Goal: Task Accomplishment & Management: Use online tool/utility

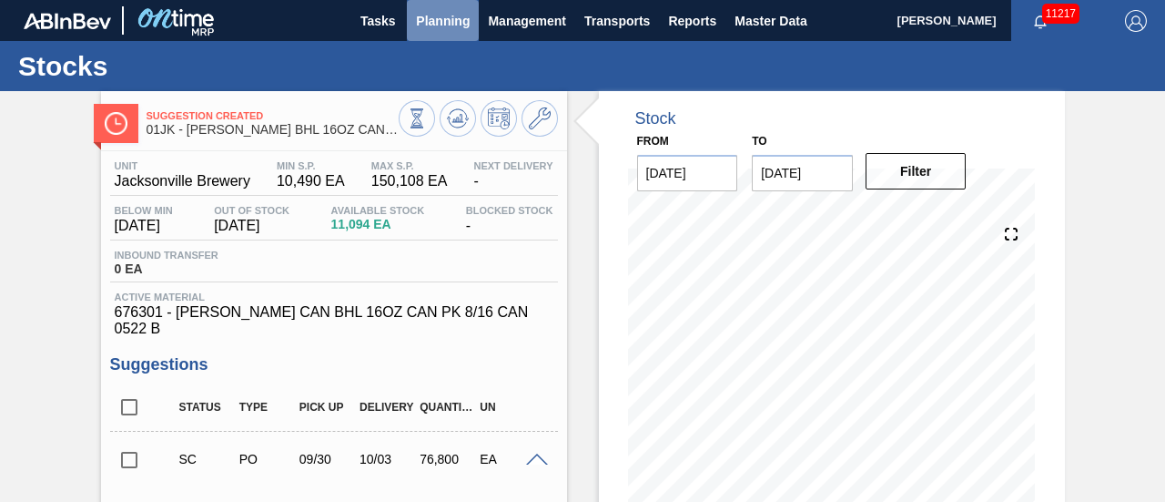
click at [439, 15] on span "Planning" at bounding box center [443, 21] width 54 height 22
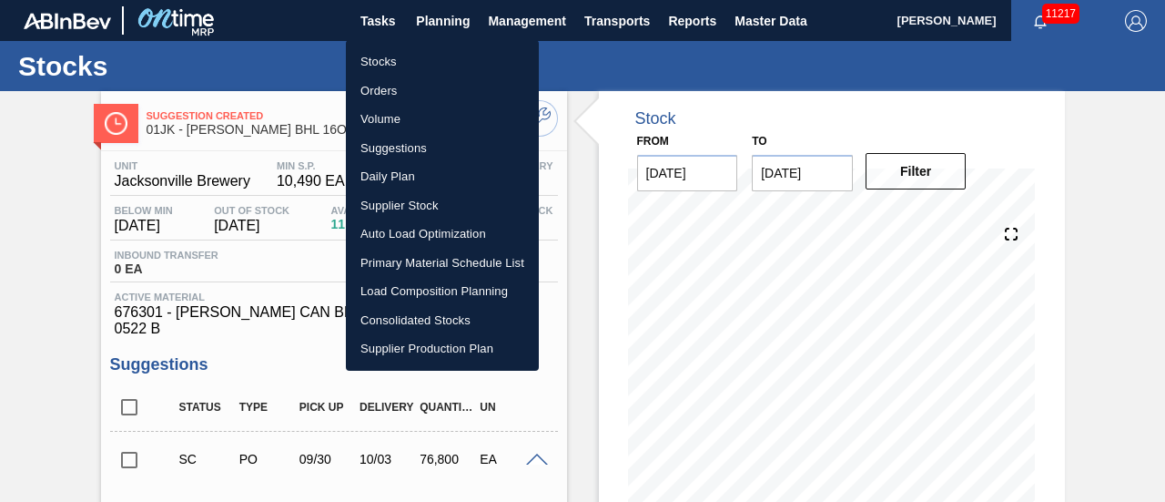
click at [426, 141] on li "Suggestions" at bounding box center [442, 148] width 193 height 29
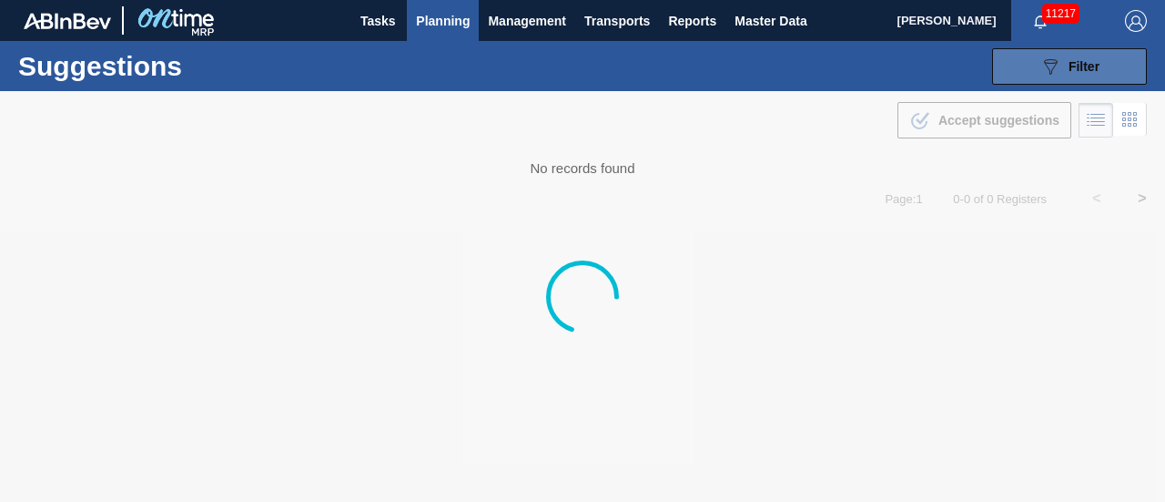
click at [1054, 73] on icon "089F7B8B-B2A5-4AFE-B5C0-19BA573D28AC" at bounding box center [1051, 67] width 22 height 22
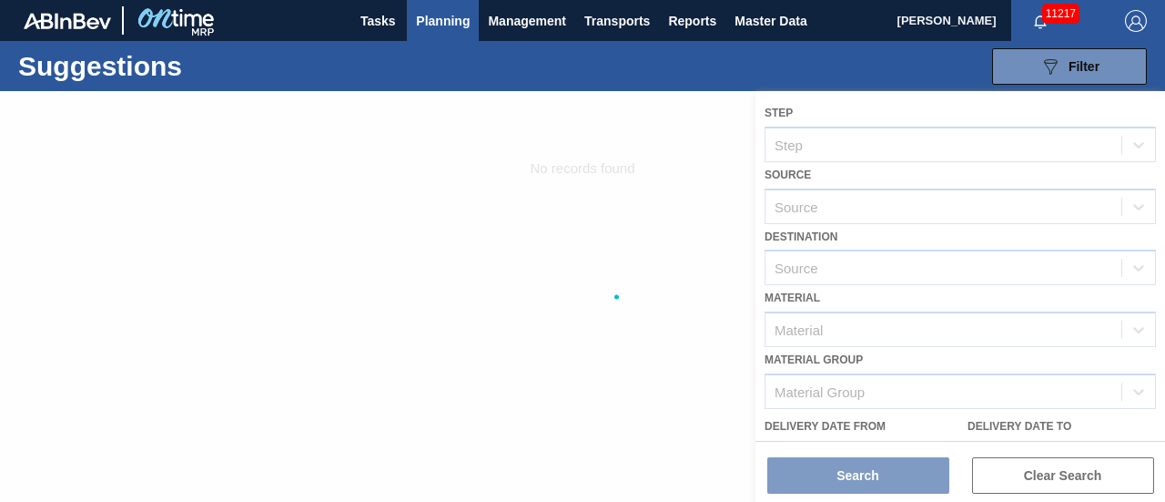
click at [675, 147] on div at bounding box center [582, 296] width 1165 height 411
click at [938, 250] on div at bounding box center [582, 296] width 1165 height 411
click at [1015, 77] on button "089F7B8B-B2A5-4AFE-B5C0-19BA573D28AC Filter" at bounding box center [1069, 66] width 155 height 36
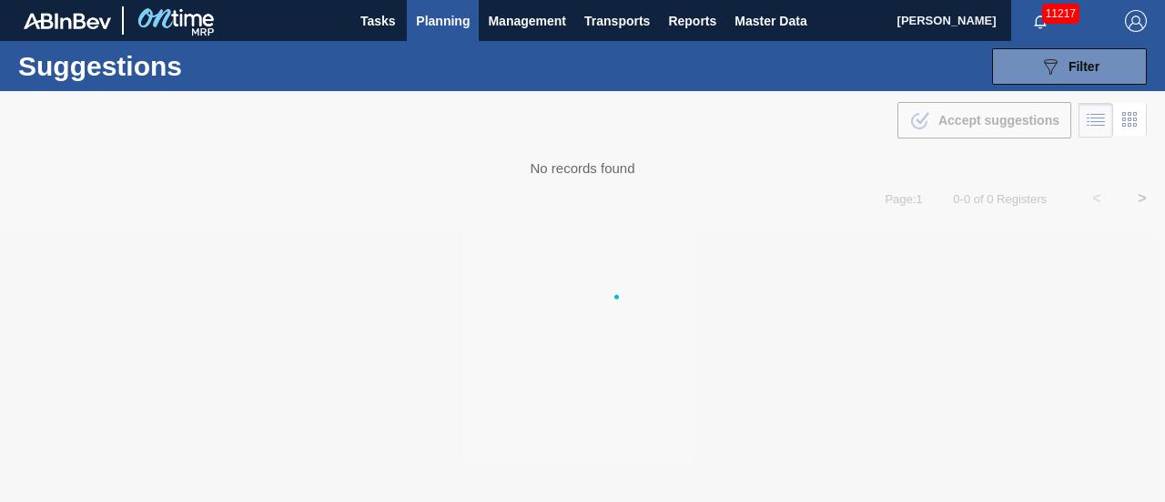
click at [848, 252] on div at bounding box center [582, 296] width 1165 height 411
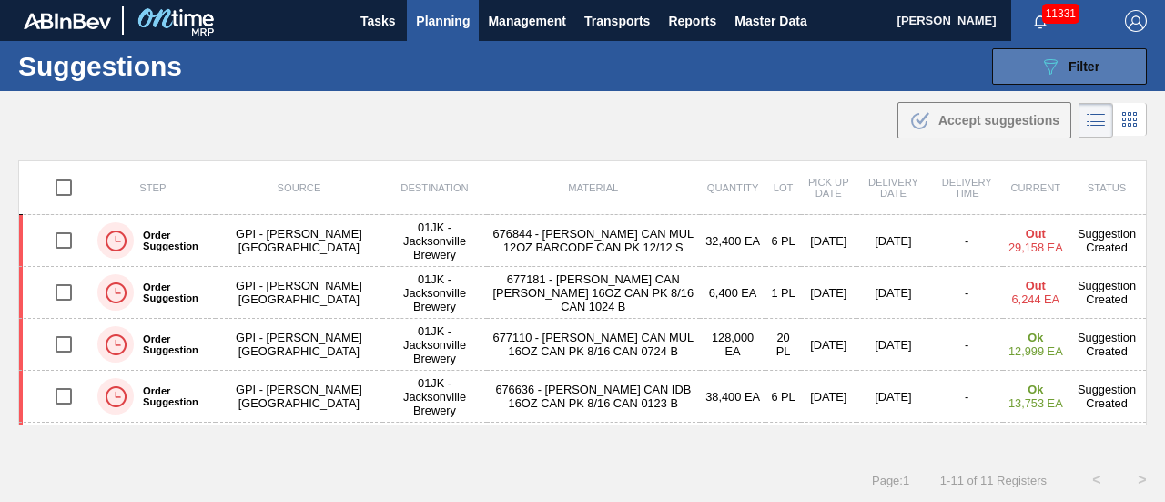
click at [1134, 65] on button "089F7B8B-B2A5-4AFE-B5C0-19BA573D28AC Filter" at bounding box center [1069, 66] width 155 height 36
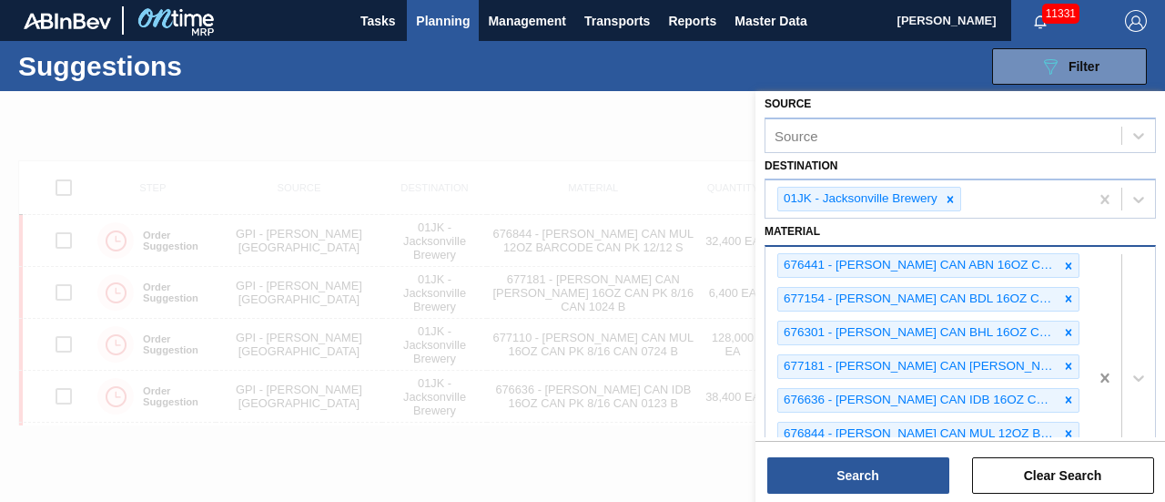
scroll to position [91, 0]
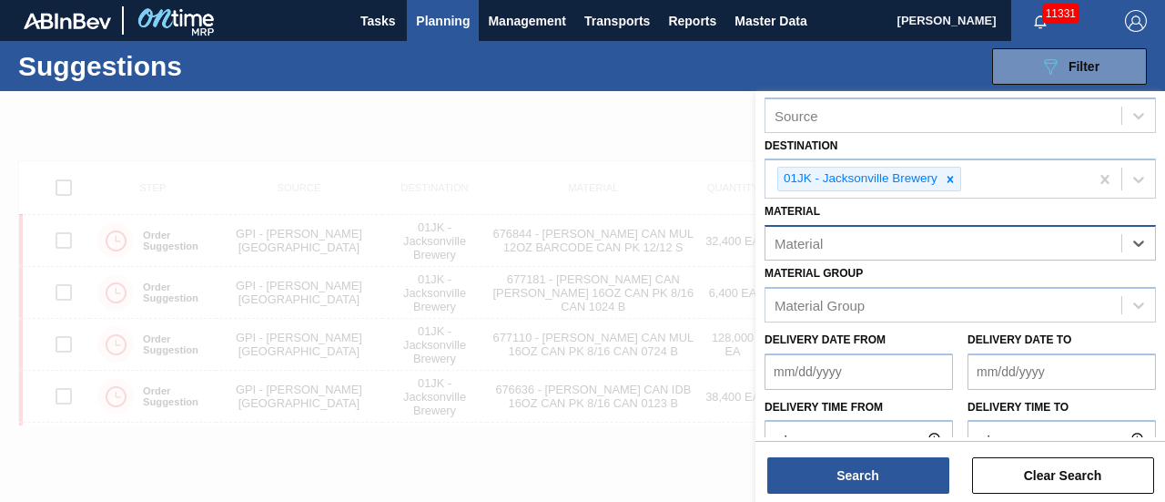
click at [998, 232] on div "Material" at bounding box center [944, 243] width 356 height 26
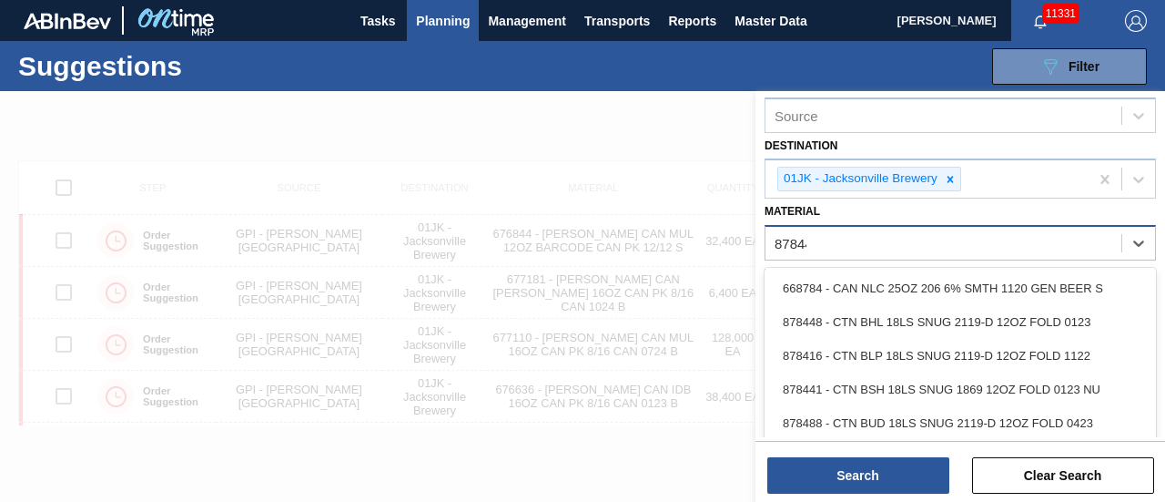
type input "878448"
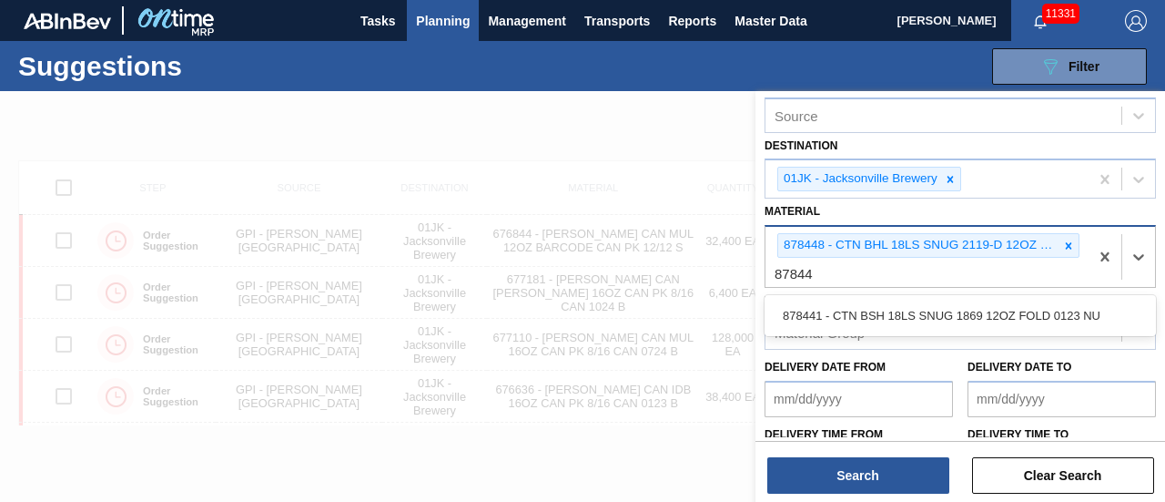
type input "878441"
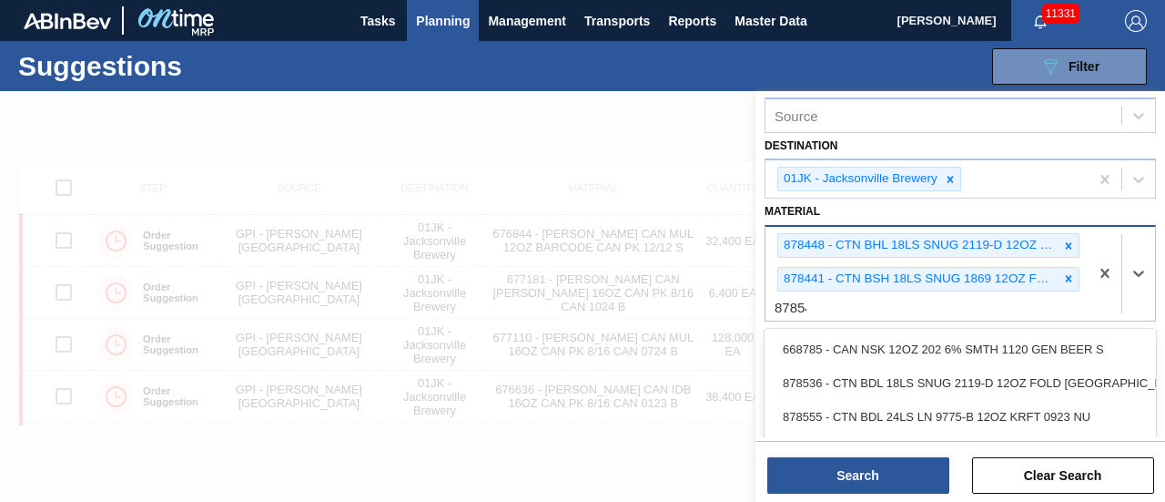
type input "878546"
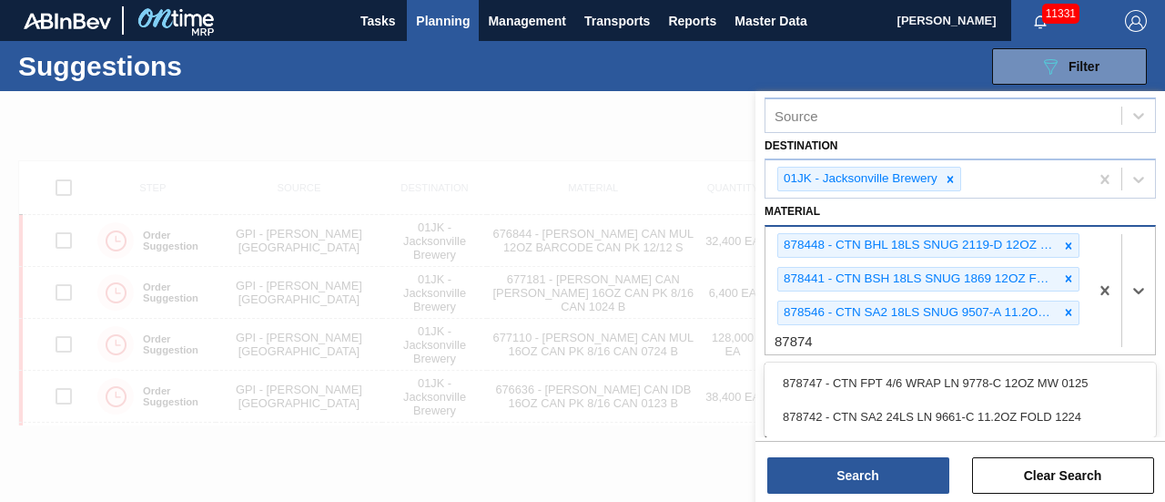
type input "878742"
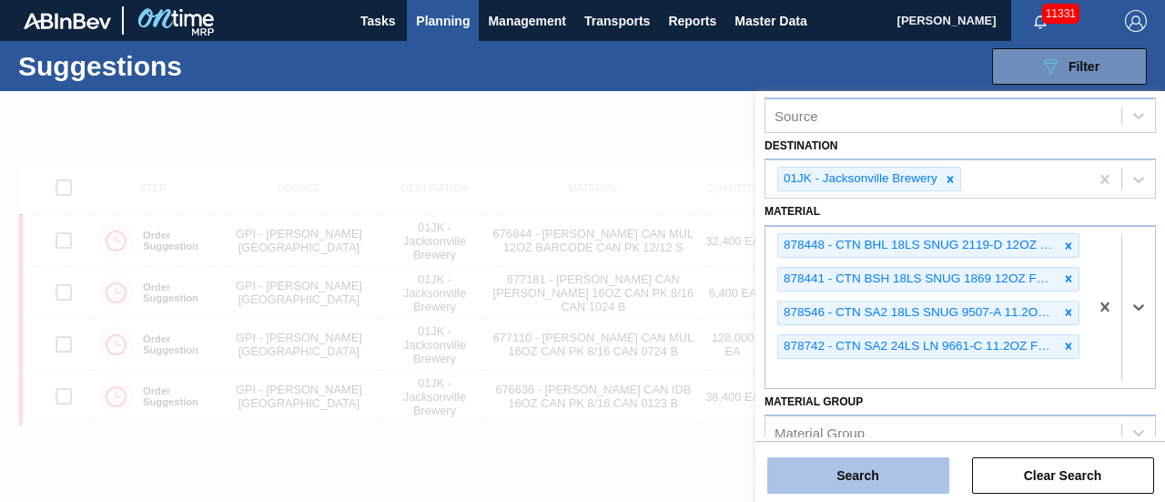
click at [891, 480] on button "Search" at bounding box center [858, 475] width 182 height 36
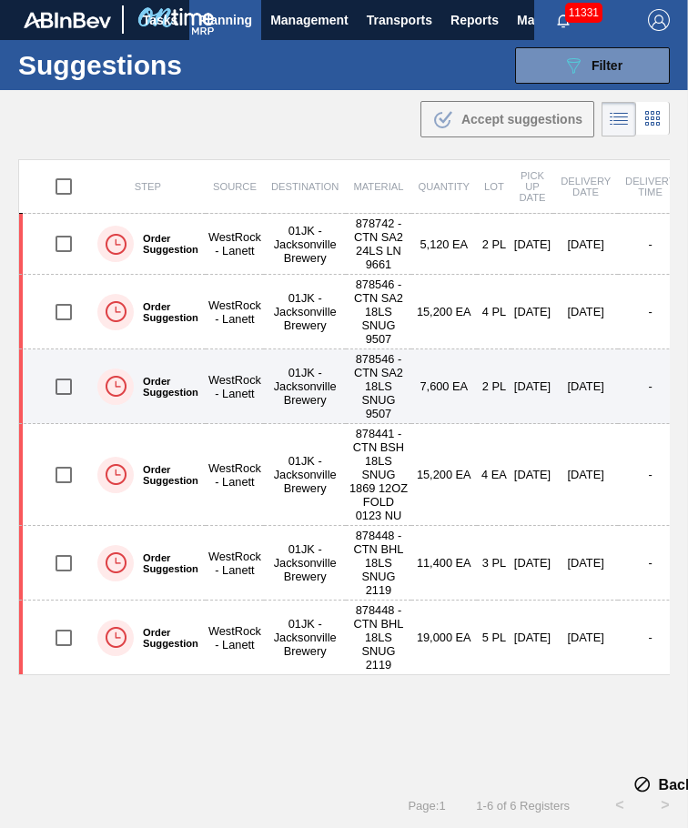
scroll to position [0, 0]
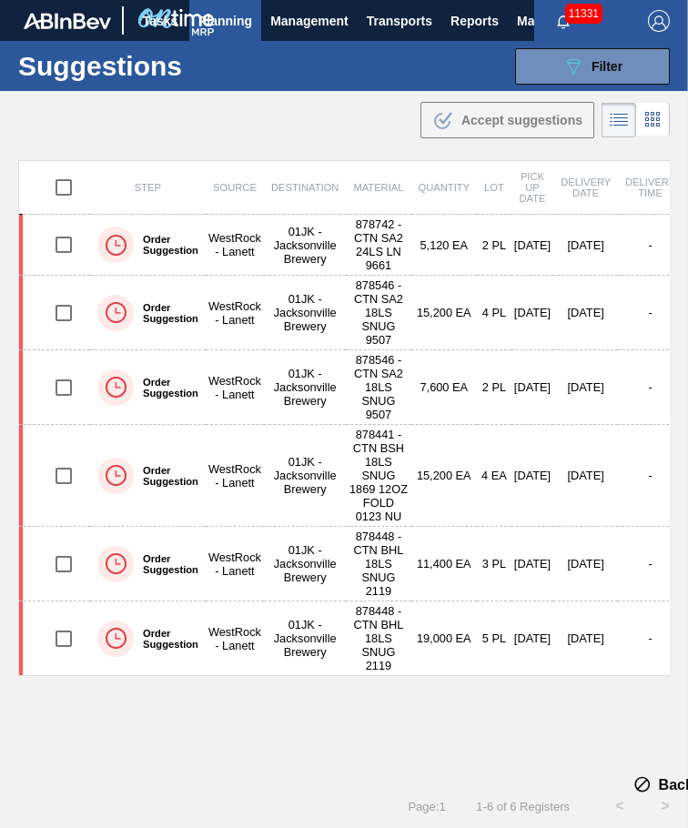
click at [270, 121] on div ".b{fill:var(--color-action-default)} Accept suggestions" at bounding box center [344, 116] width 688 height 51
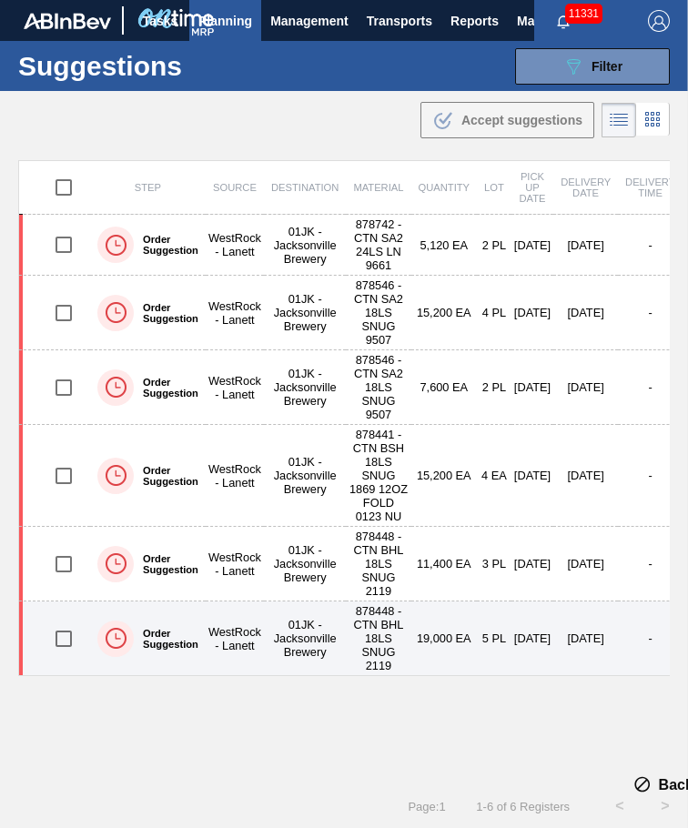
scroll to position [1, 0]
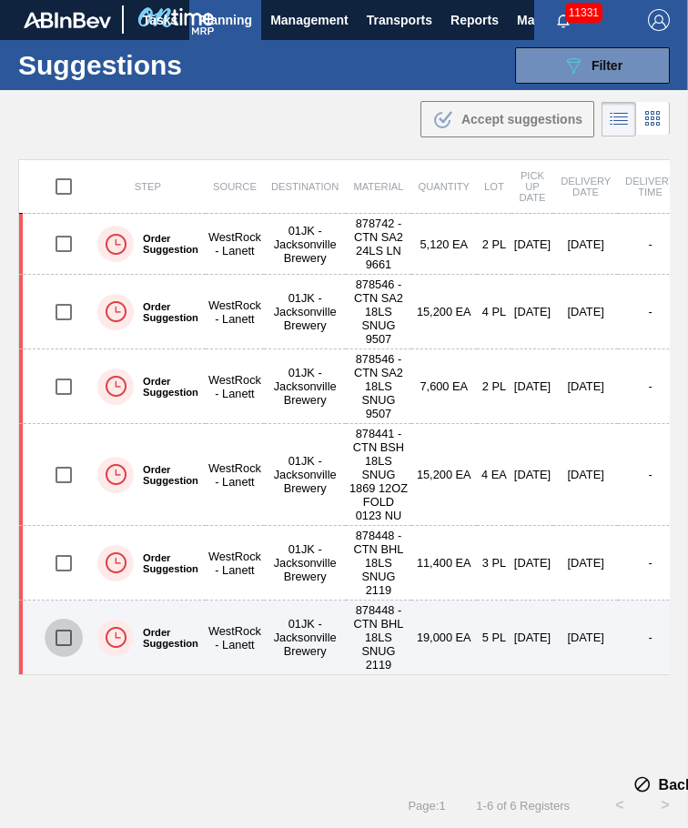
drag, startPoint x: 76, startPoint y: 639, endPoint x: 75, endPoint y: 620, distance: 19.2
click at [76, 501] on input "checkbox" at bounding box center [64, 638] width 38 height 38
checkbox input "true"
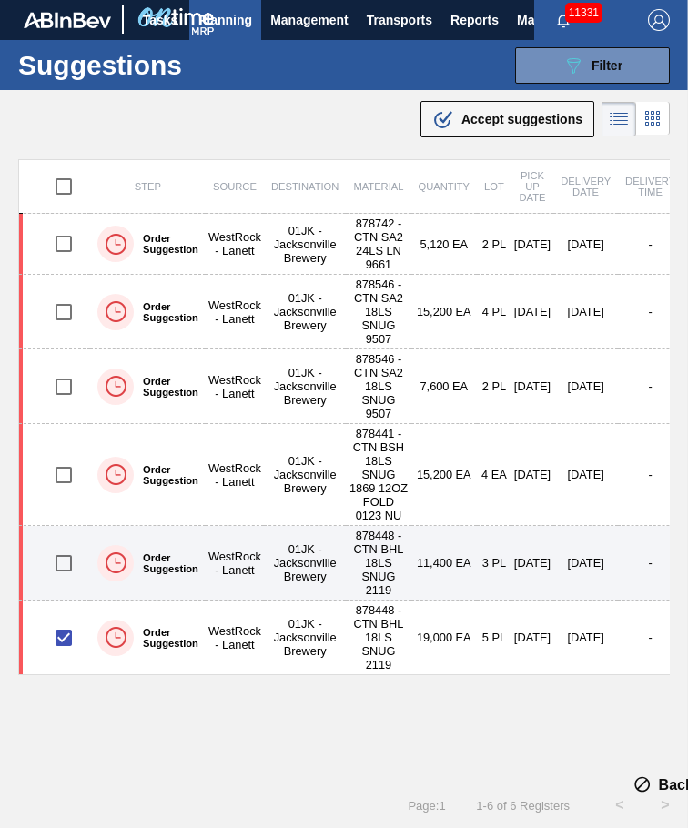
click at [66, 501] on td at bounding box center [55, 563] width 72 height 75
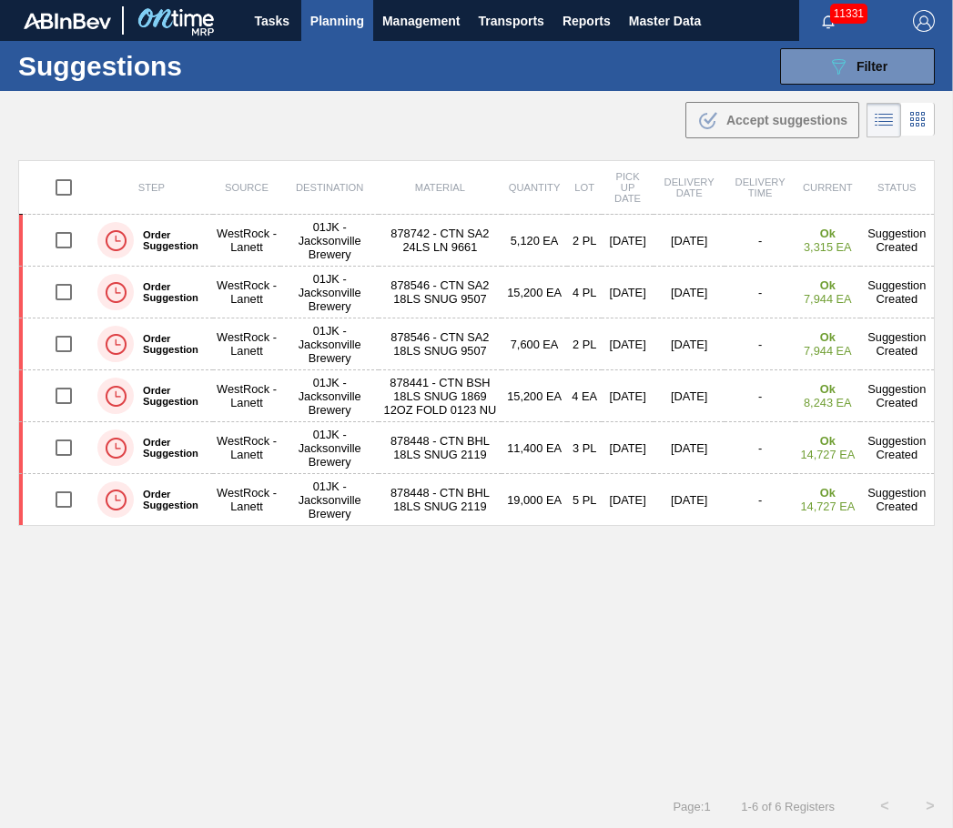
click at [510, 86] on div "Suggestions 089F7B8B-B2A5-4AFE-B5C0-19BA573D28AC Filter Step Step Source Source…" at bounding box center [476, 66] width 953 height 50
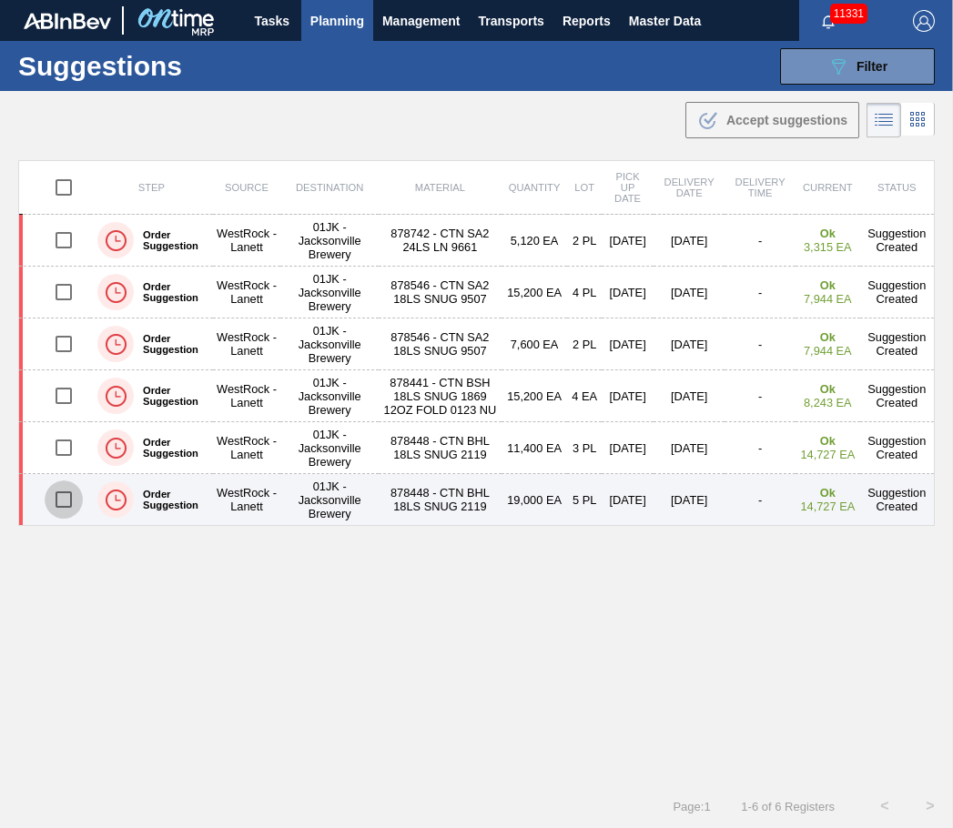
click at [57, 511] on input "checkbox" at bounding box center [64, 500] width 38 height 38
checkbox input "true"
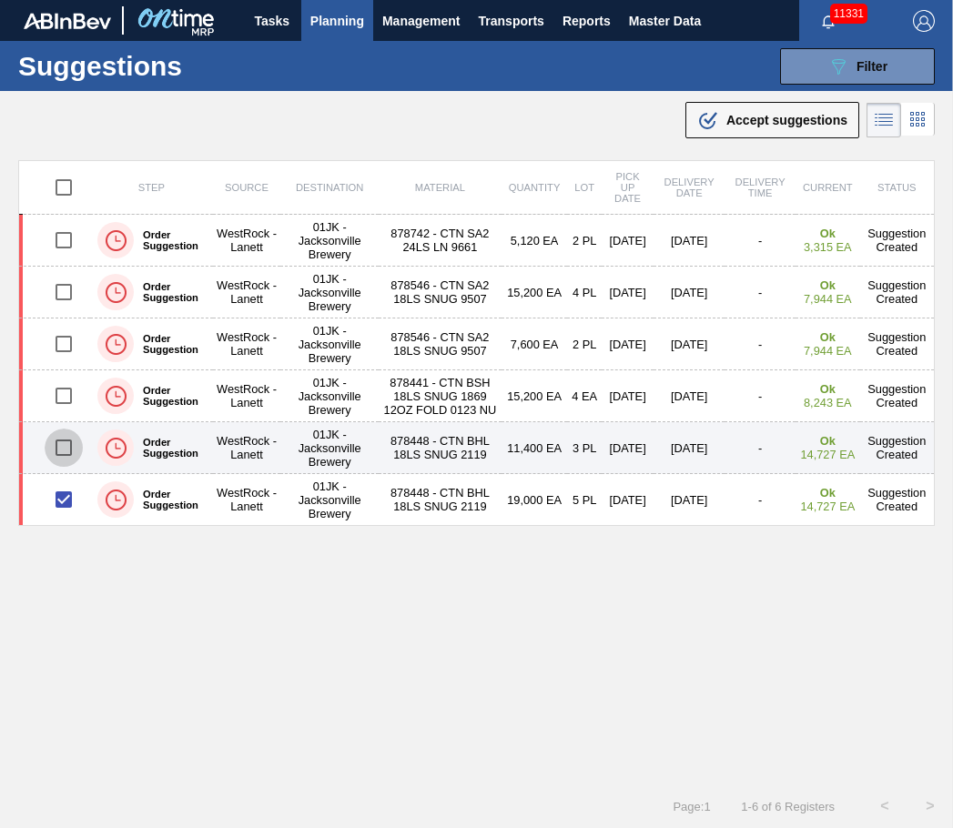
click at [70, 459] on input "checkbox" at bounding box center [64, 448] width 38 height 38
checkbox input "true"
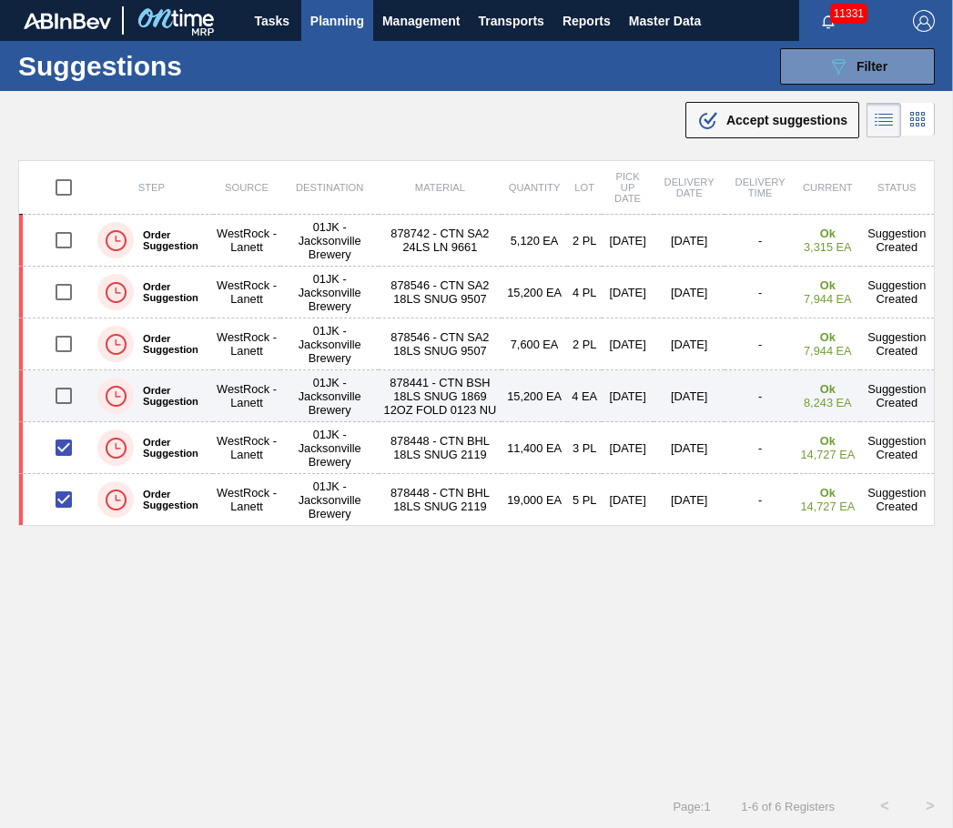
click at [62, 407] on input "checkbox" at bounding box center [64, 396] width 38 height 38
checkbox input "true"
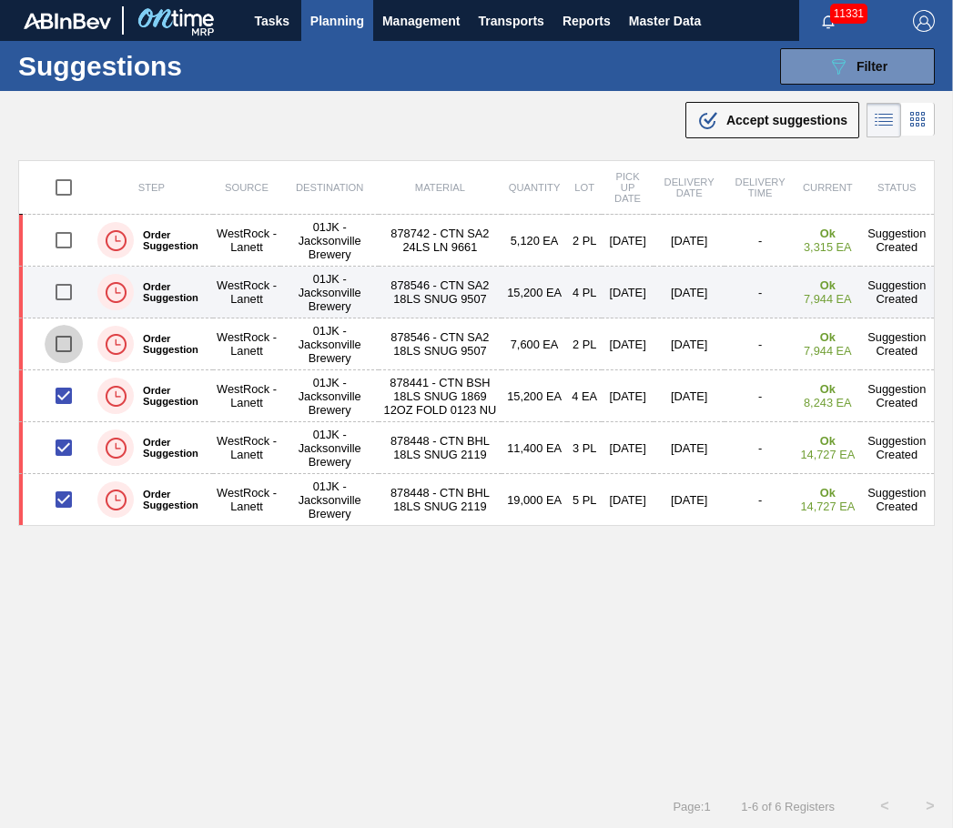
drag, startPoint x: 60, startPoint y: 331, endPoint x: 60, endPoint y: 313, distance: 18.2
click at [60, 331] on input "checkbox" at bounding box center [64, 344] width 38 height 38
checkbox input "true"
click at [60, 295] on input "checkbox" at bounding box center [64, 292] width 38 height 38
checkbox input "true"
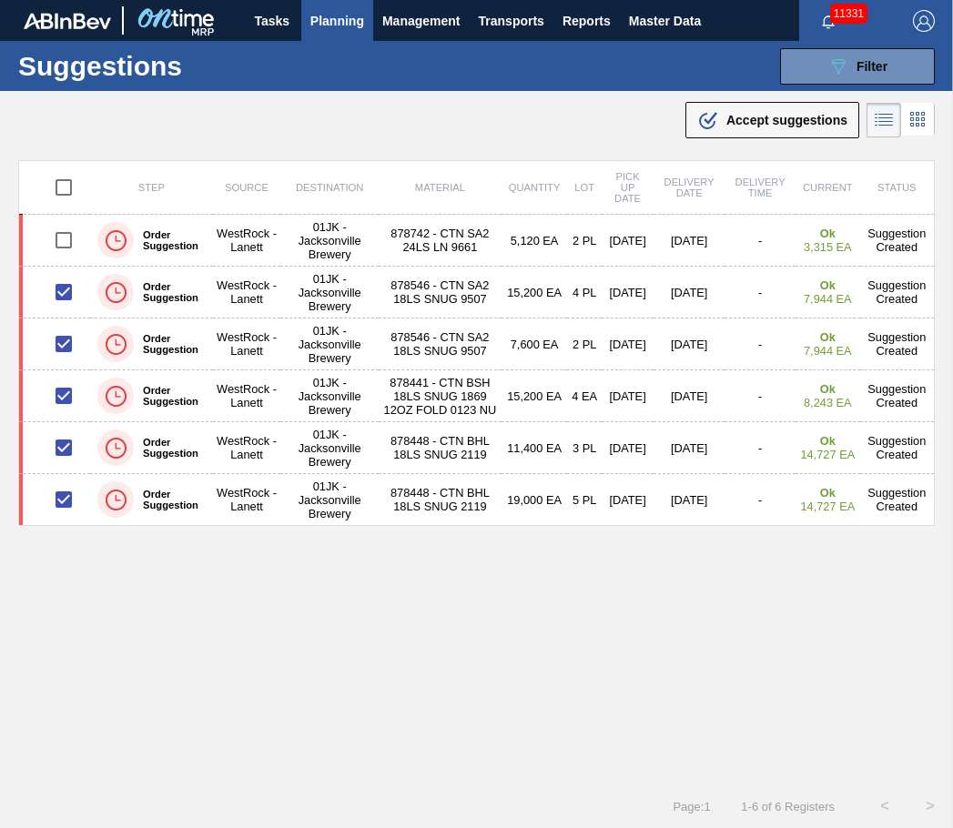
click at [378, 707] on div "Step Source Destination Material Quantity Lot Pick up Date Delivery Date Delive…" at bounding box center [476, 456] width 917 height 592
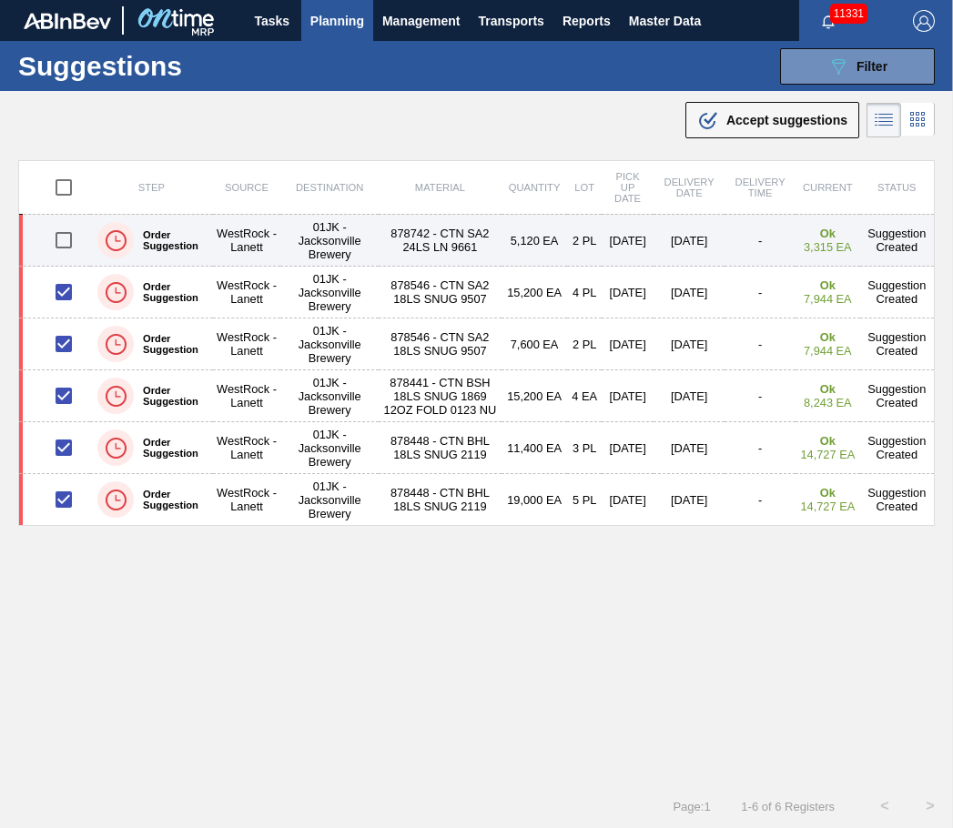
click at [62, 241] on input "checkbox" at bounding box center [64, 240] width 38 height 38
checkbox input "true"
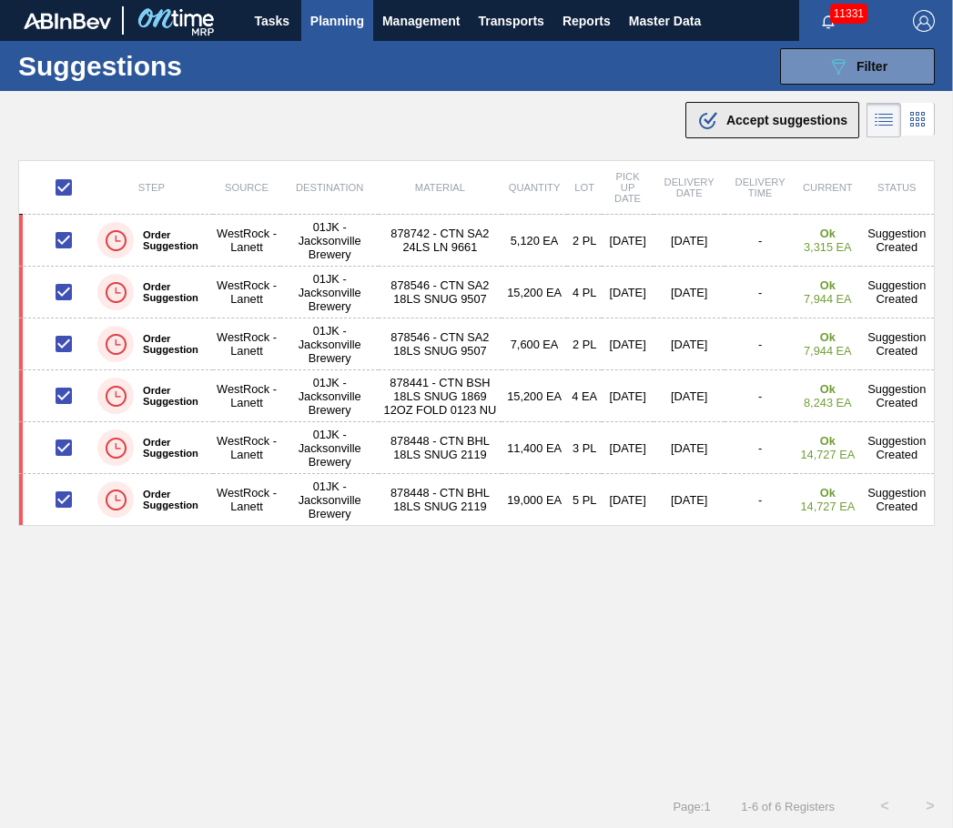
click at [687, 117] on span "Accept suggestions" at bounding box center [786, 120] width 121 height 15
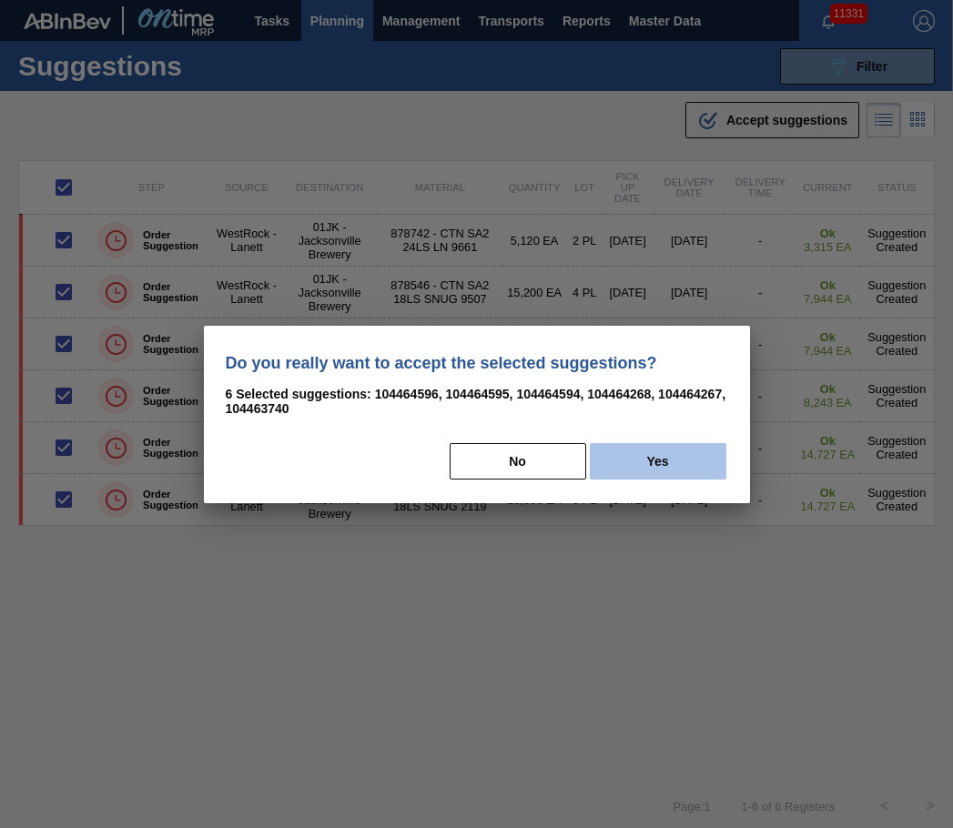
click at [638, 452] on button "Yes" at bounding box center [658, 461] width 137 height 36
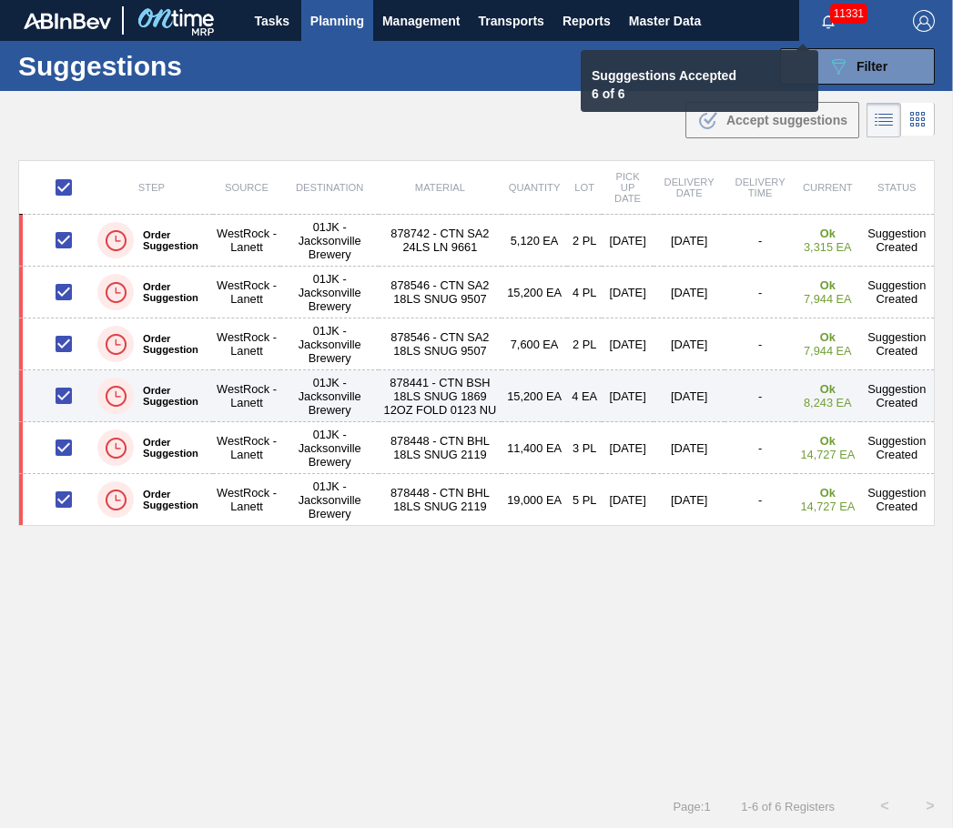
checkbox input "false"
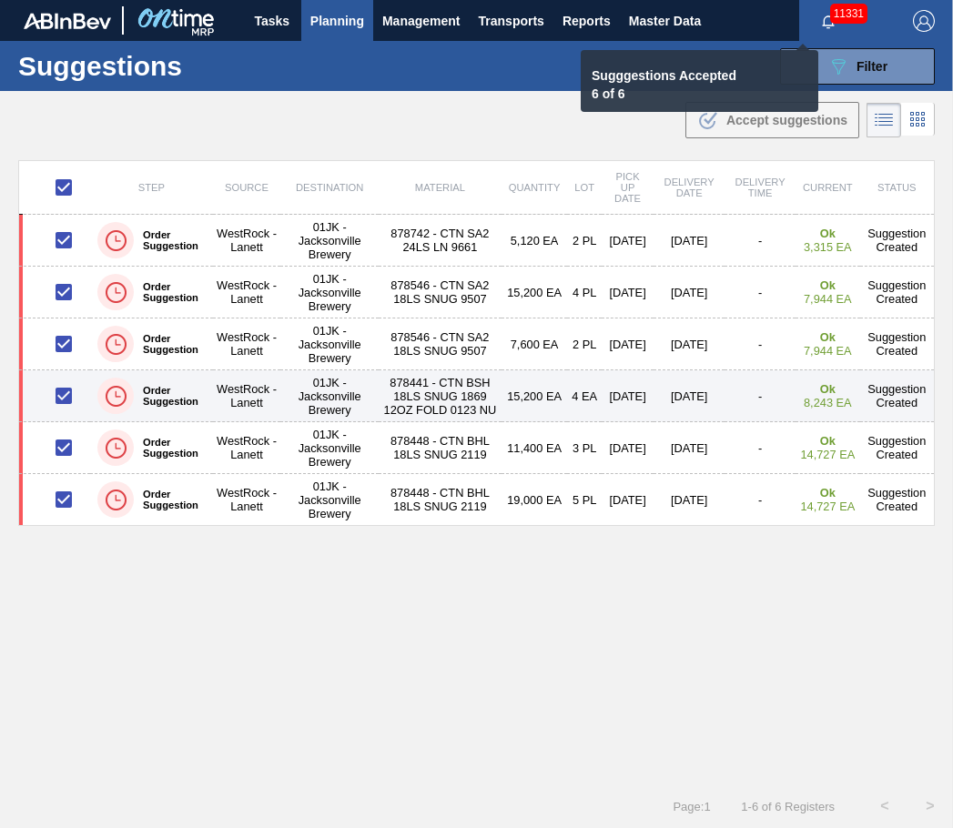
checkbox input "false"
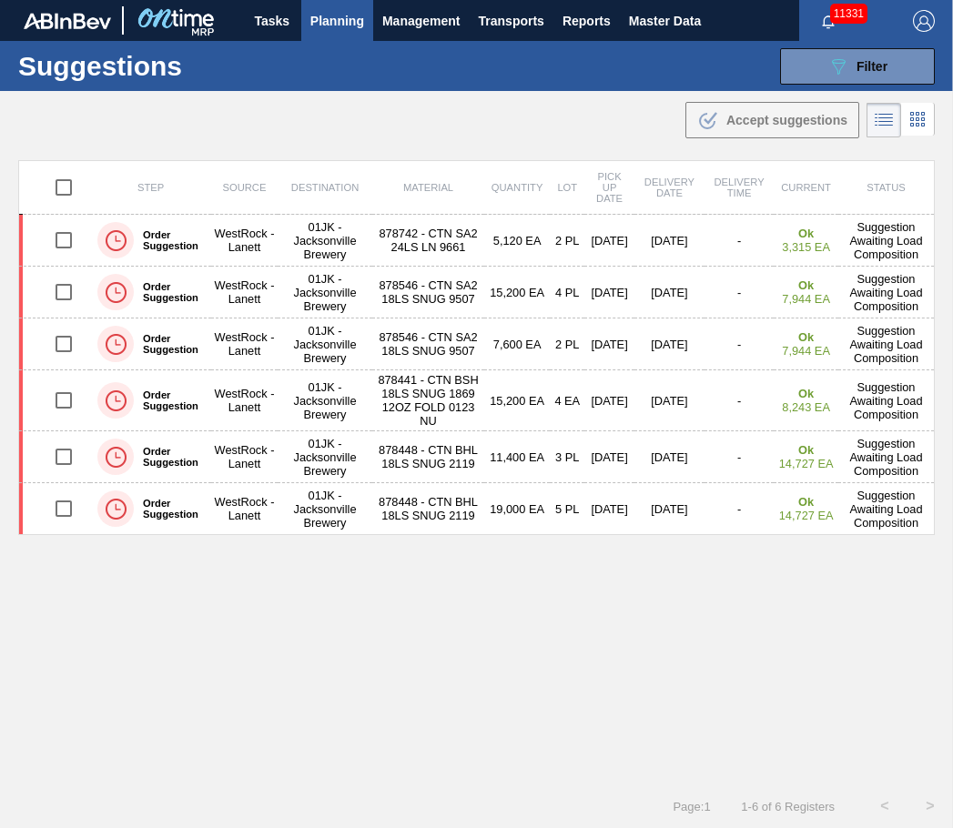
click at [400, 597] on div "Step Source Destination Material Quantity Lot Pick up Date Delivery Date Delive…" at bounding box center [476, 456] width 917 height 592
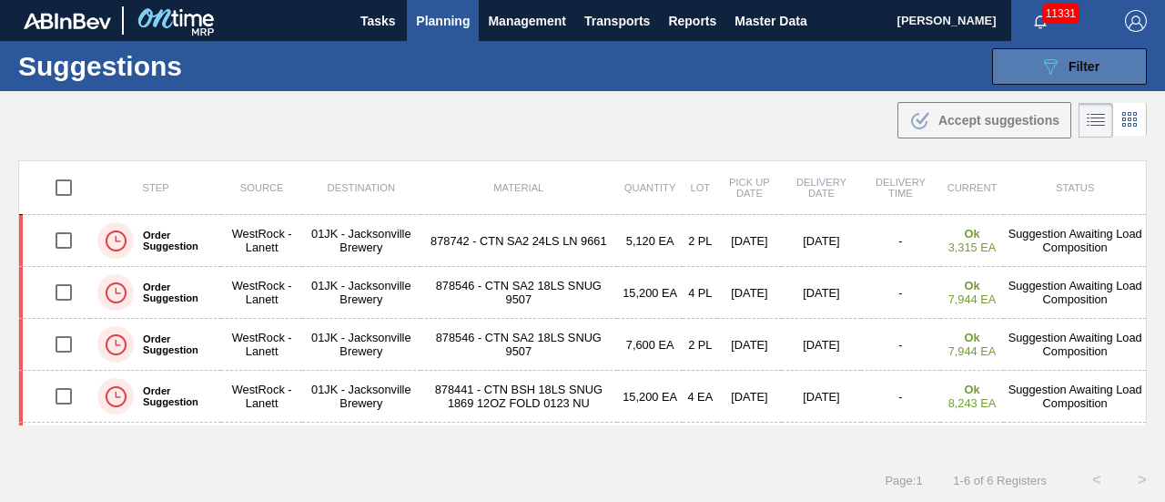
click at [687, 57] on button "089F7B8B-B2A5-4AFE-B5C0-19BA573D28AC Filter" at bounding box center [1069, 66] width 155 height 36
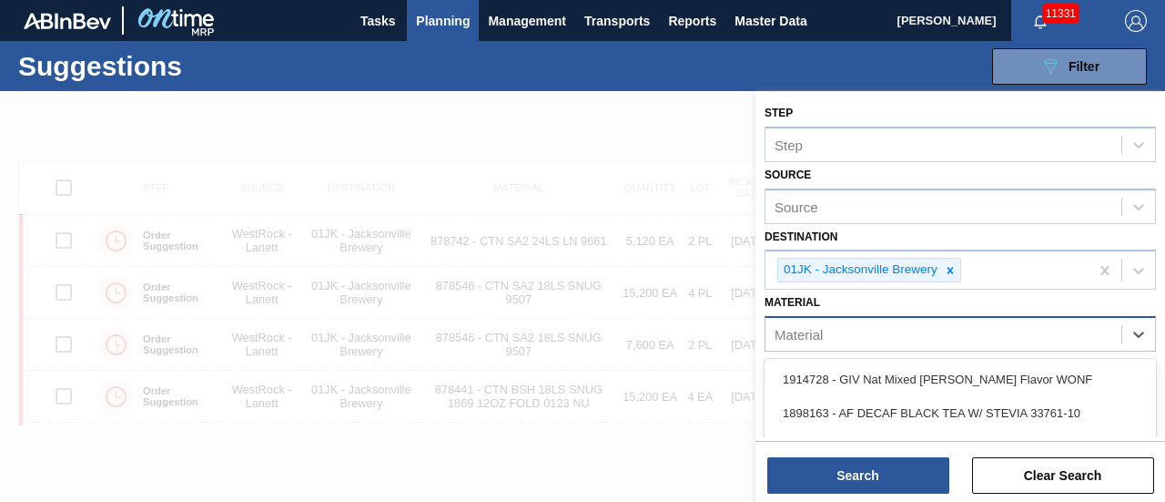
click at [687, 341] on div "Material" at bounding box center [944, 334] width 356 height 26
click at [687, 333] on div "Material" at bounding box center [944, 334] width 356 height 26
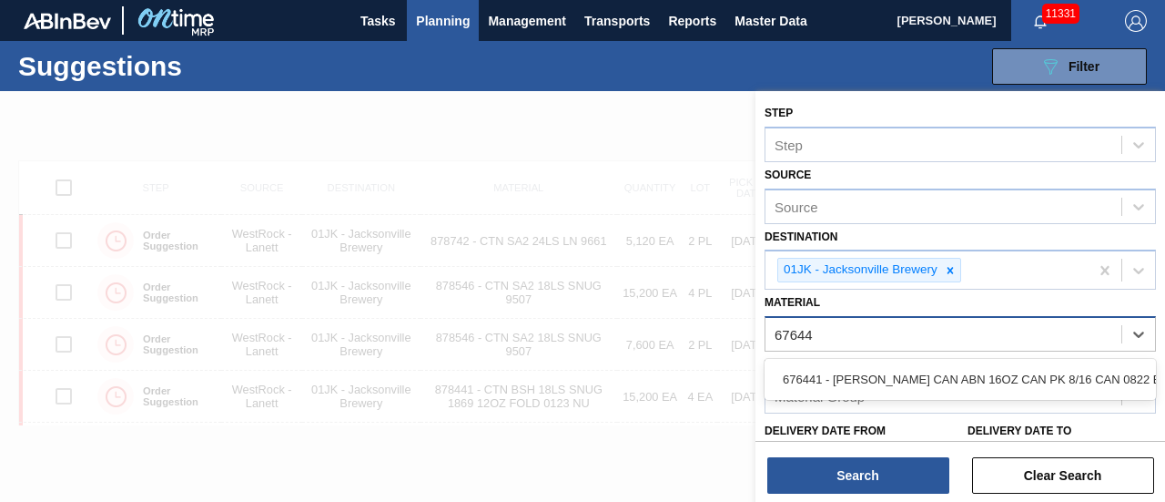
type input "676441"
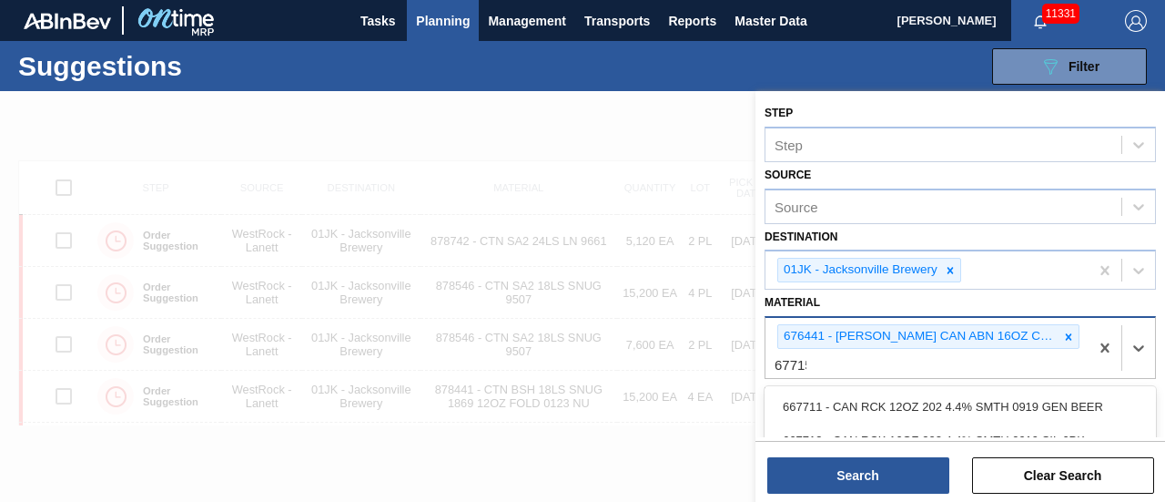
type input "677154"
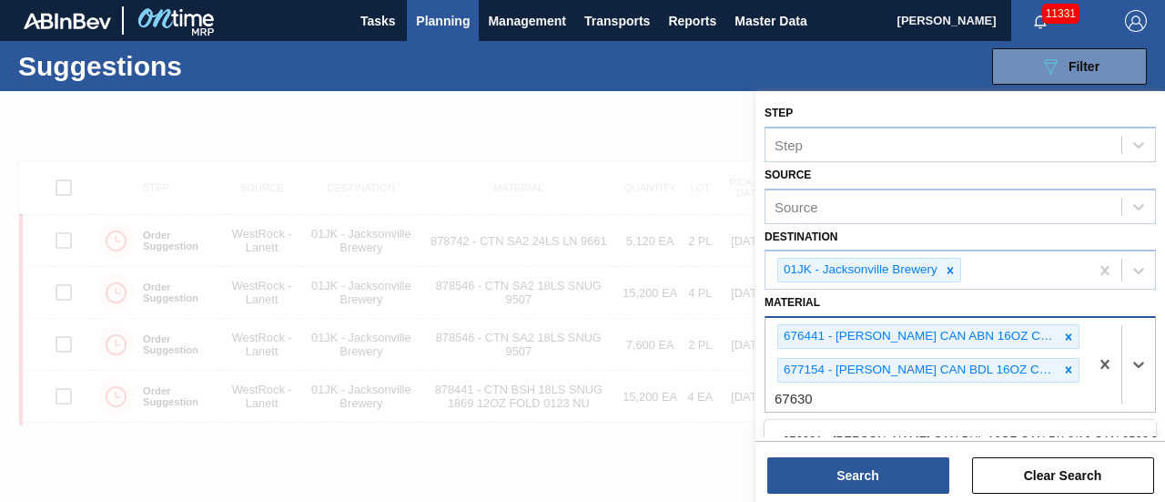
type input "676301"
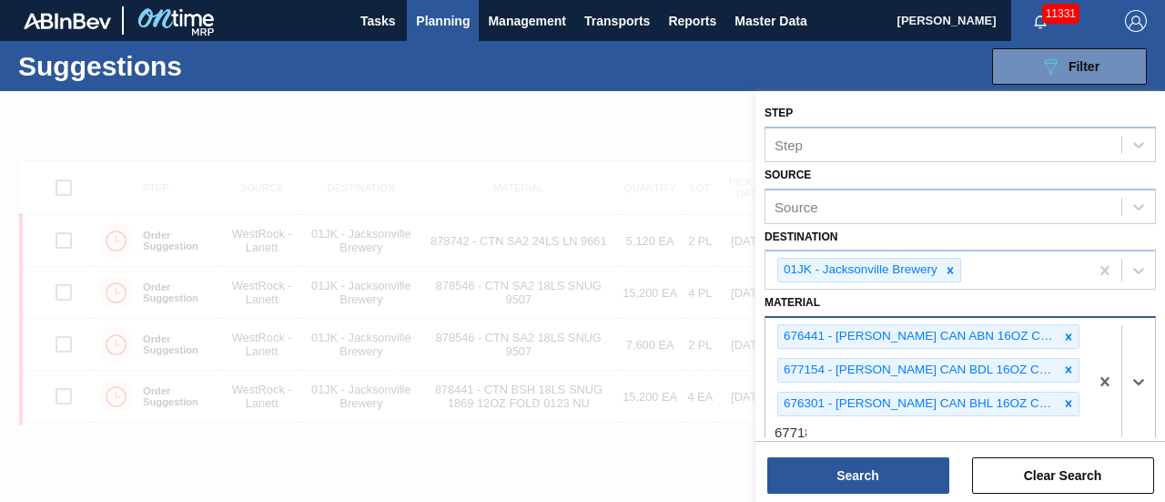
type input "677181"
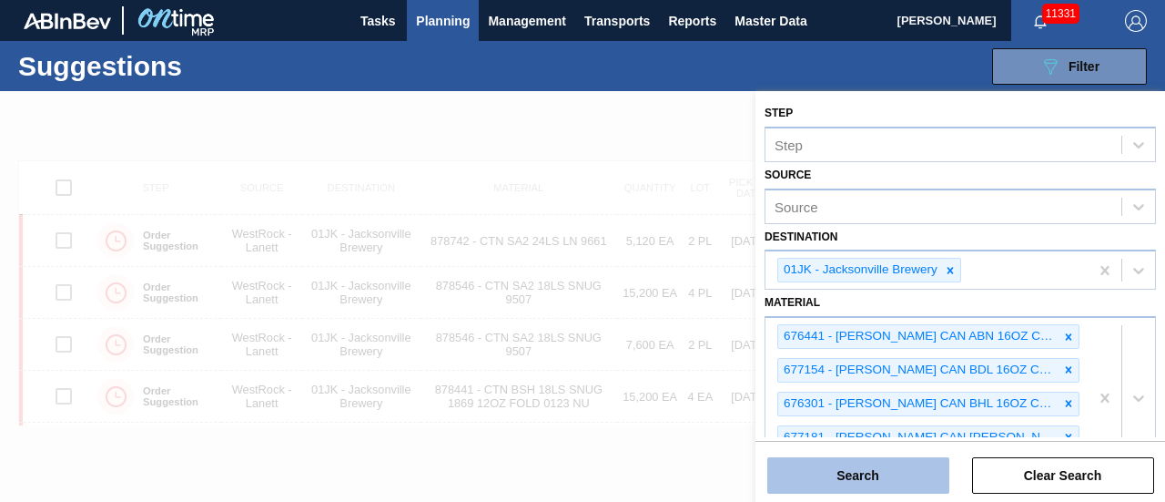
click at [687, 480] on button "Search" at bounding box center [858, 475] width 182 height 36
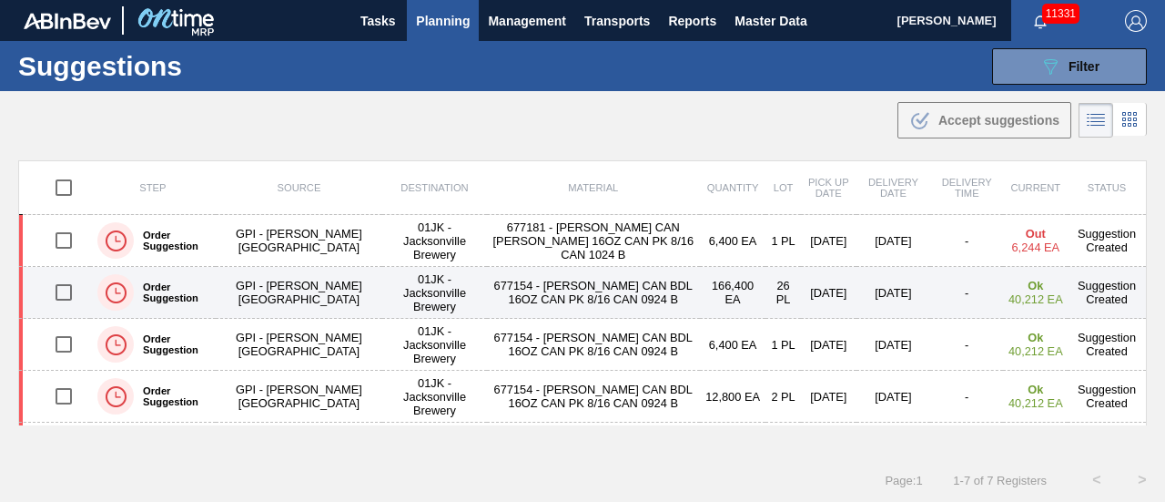
scroll to position [149, 0]
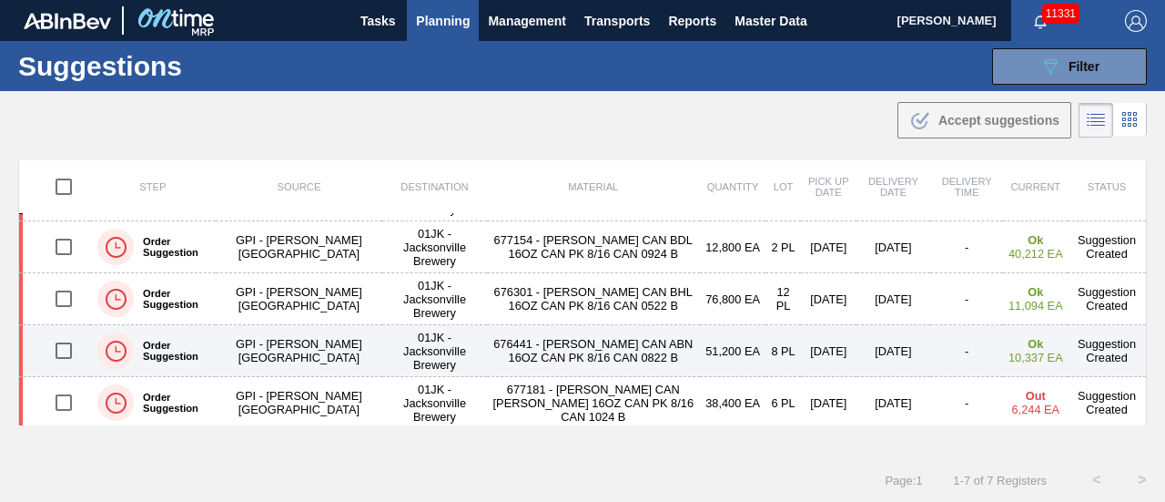
click at [67, 352] on input "checkbox" at bounding box center [64, 350] width 38 height 38
checkbox input "true"
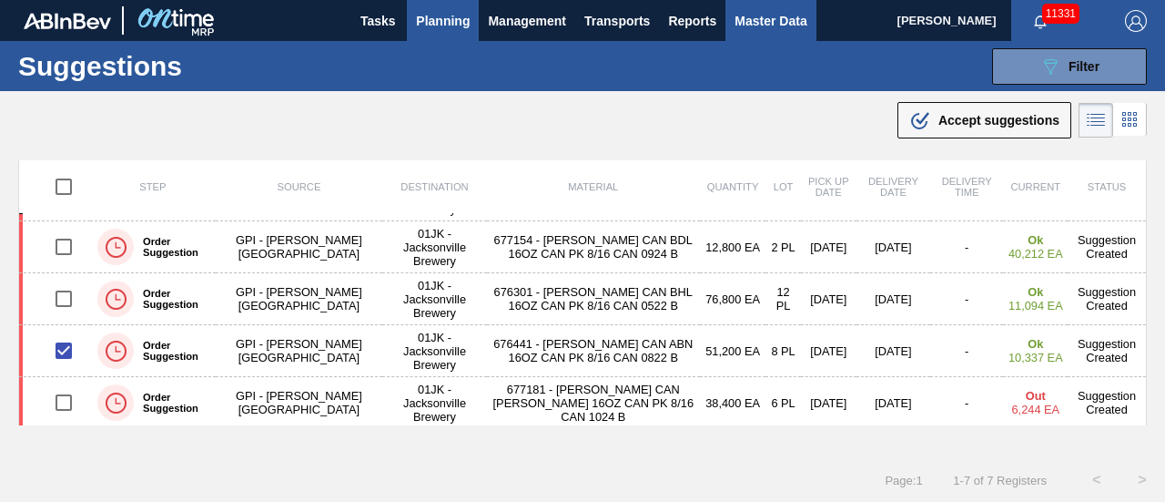
scroll to position [0, 0]
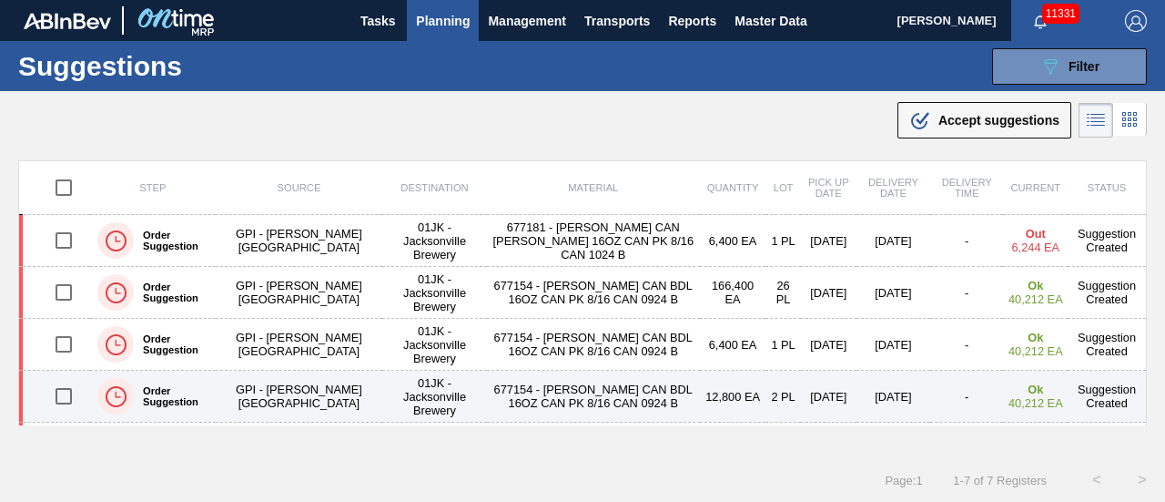
click at [68, 393] on input "checkbox" at bounding box center [64, 396] width 38 height 38
checkbox input "true"
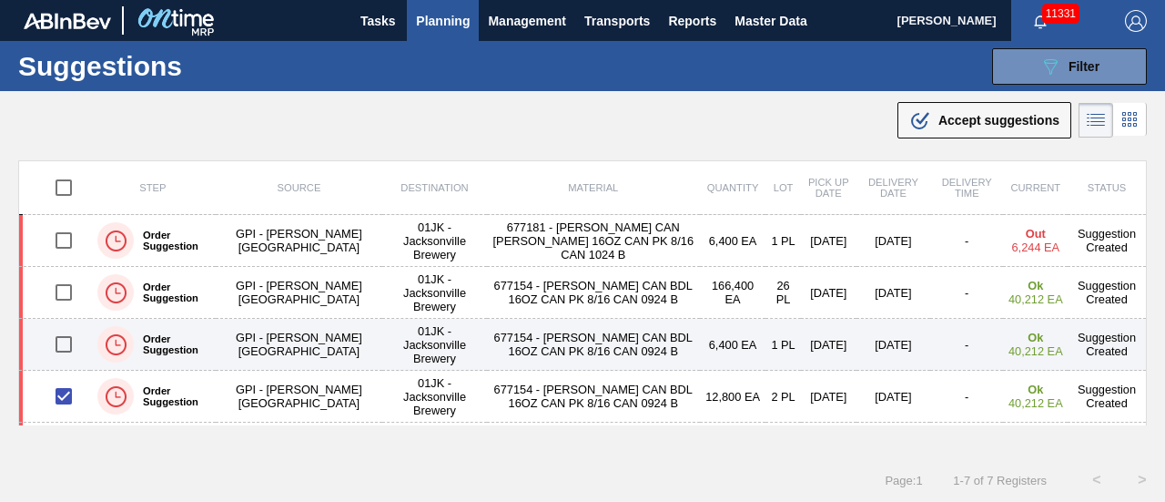
click at [68, 346] on input "checkbox" at bounding box center [64, 344] width 38 height 38
checkbox input "true"
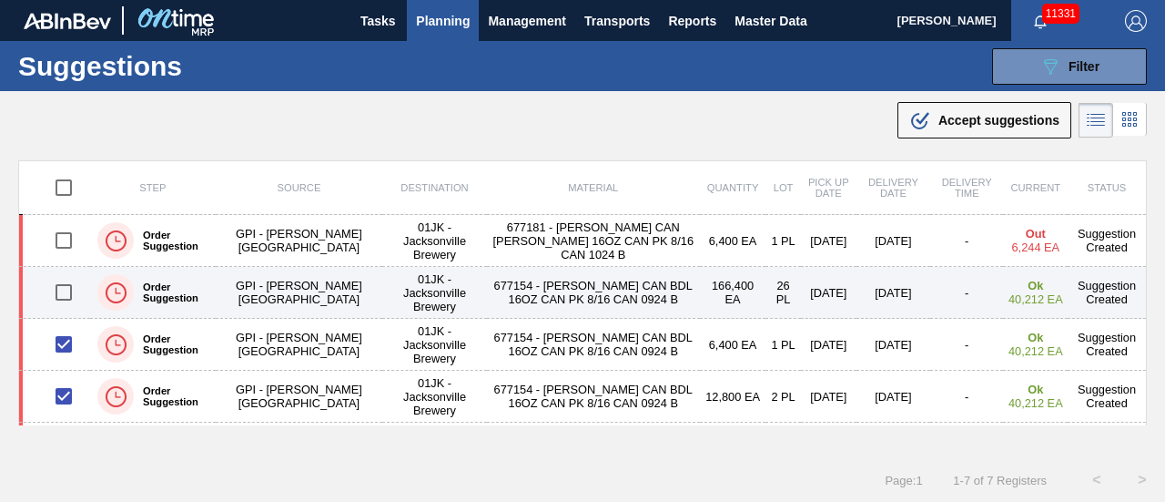
click at [59, 292] on input "checkbox" at bounding box center [64, 292] width 38 height 38
checkbox input "true"
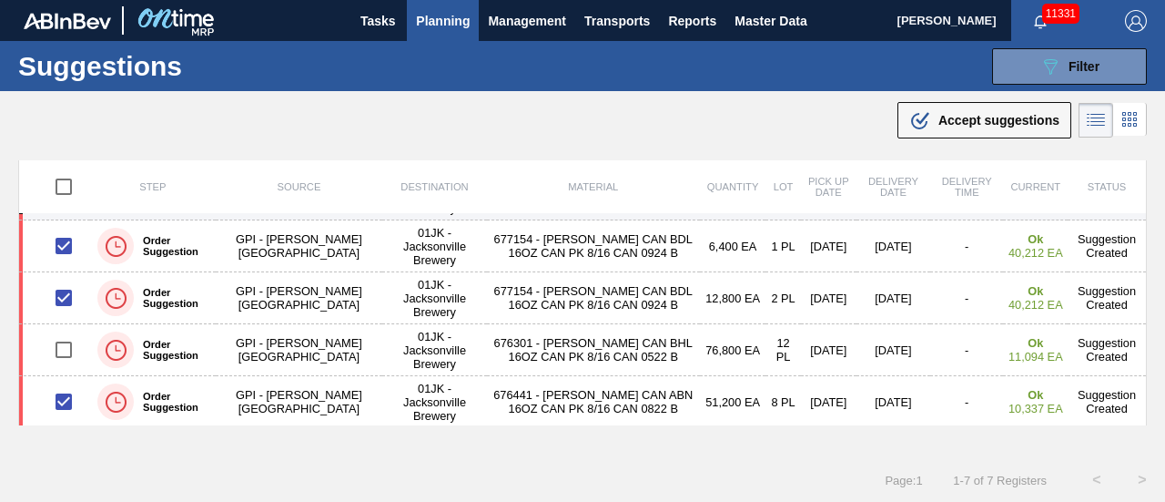
scroll to position [149, 0]
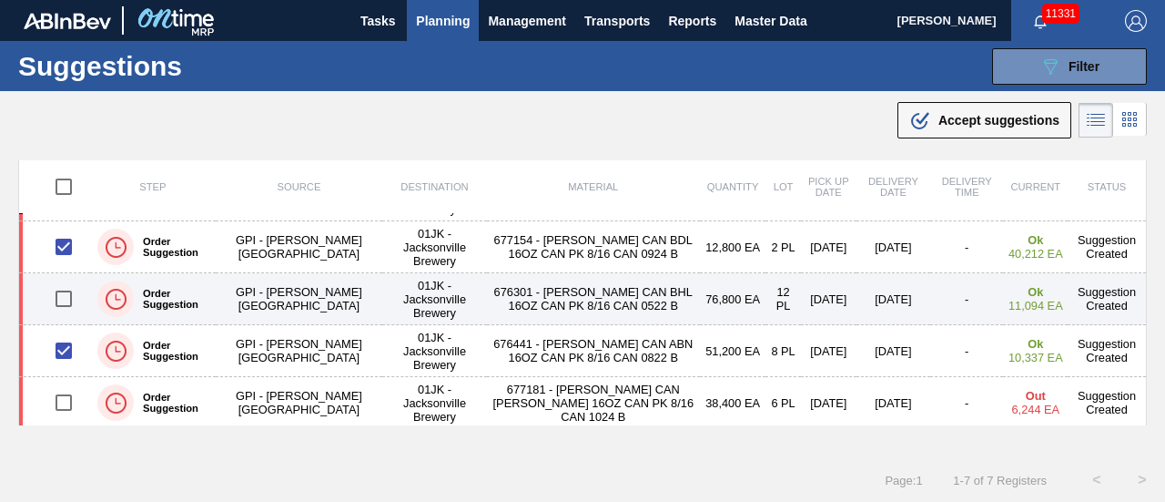
click at [61, 298] on input "checkbox" at bounding box center [64, 298] width 38 height 38
checkbox input "true"
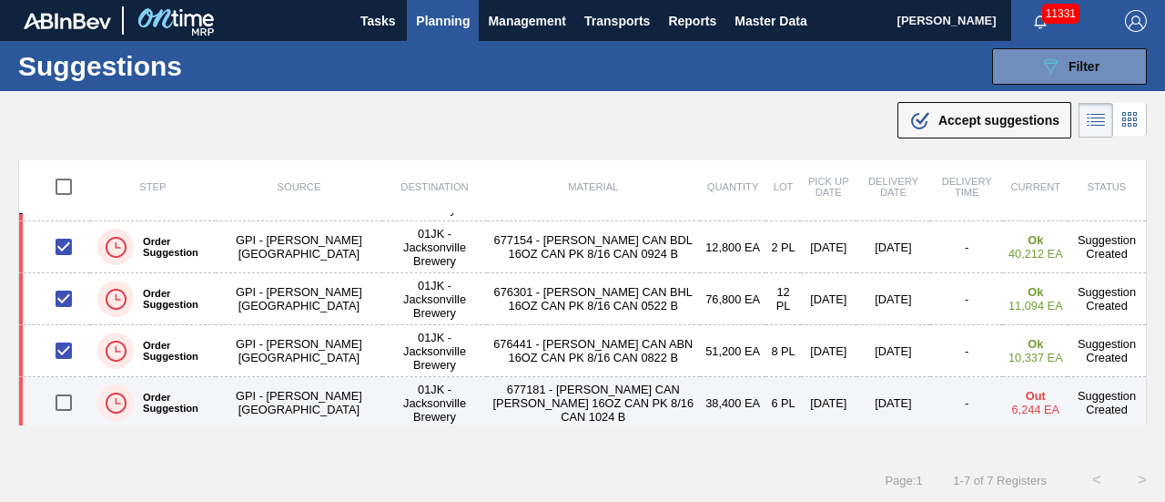
click at [69, 391] on input "checkbox" at bounding box center [64, 402] width 38 height 38
checkbox input "true"
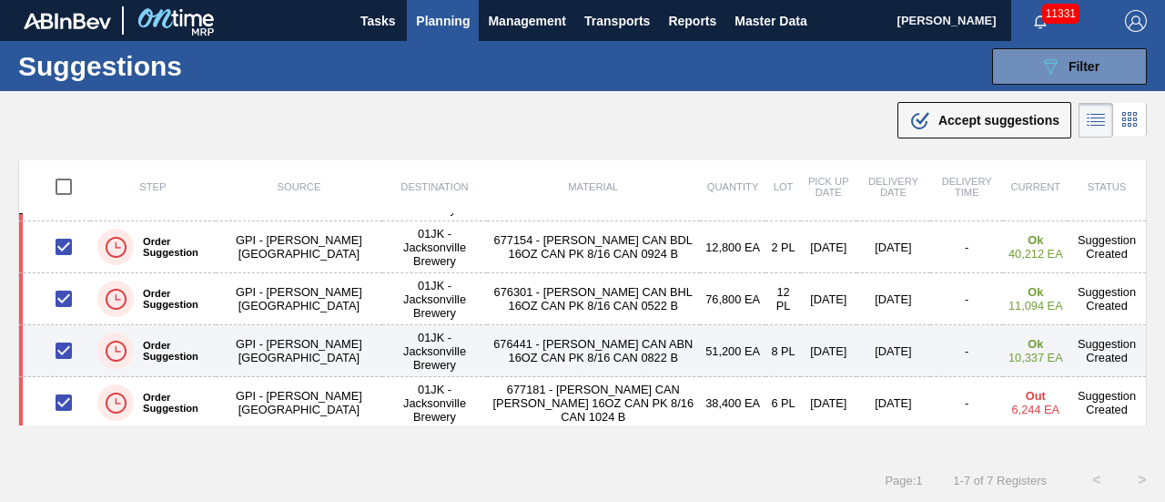
scroll to position [0, 0]
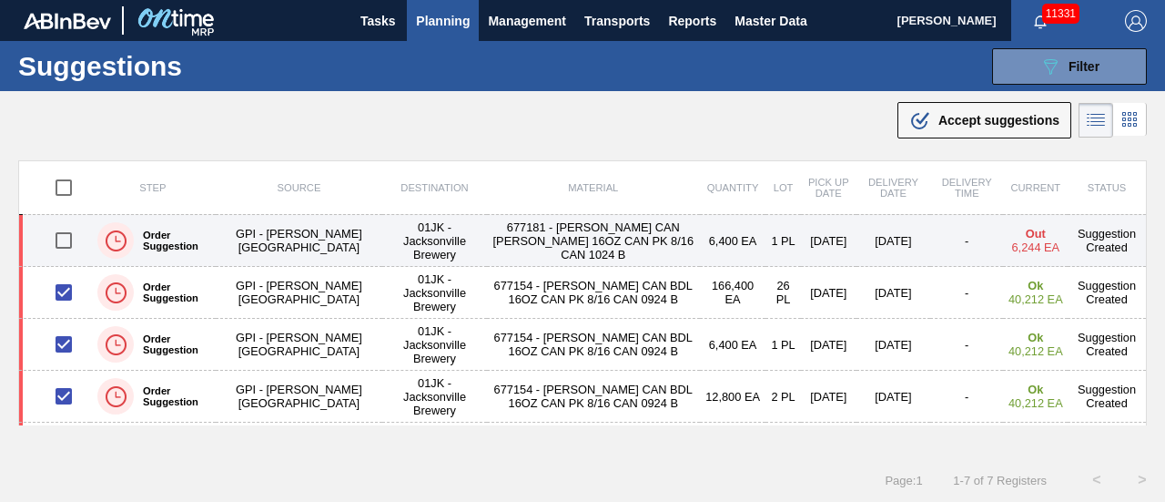
click at [64, 243] on input "checkbox" at bounding box center [64, 240] width 38 height 38
checkbox input "true"
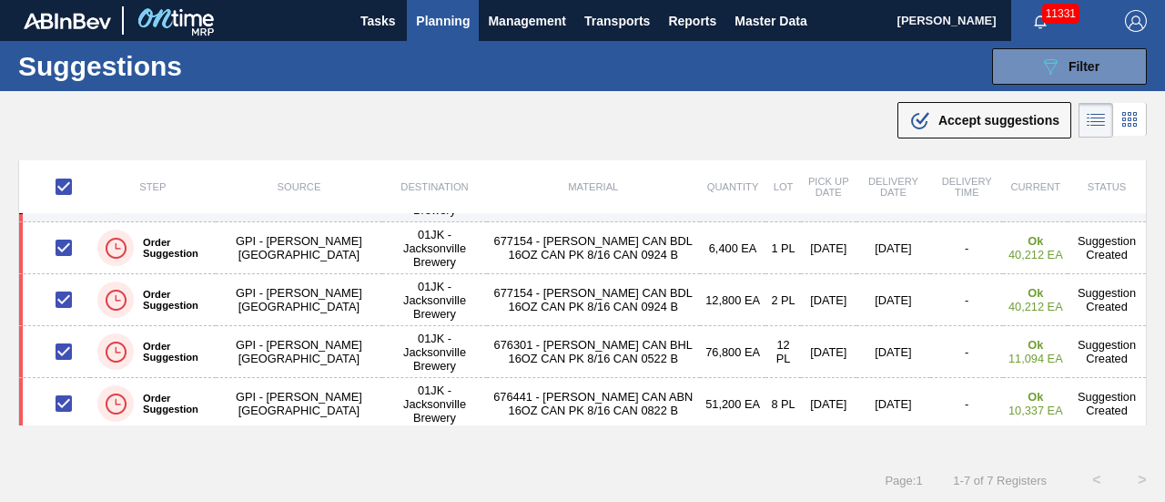
scroll to position [149, 0]
click at [687, 113] on span "Accept suggestions" at bounding box center [998, 120] width 121 height 15
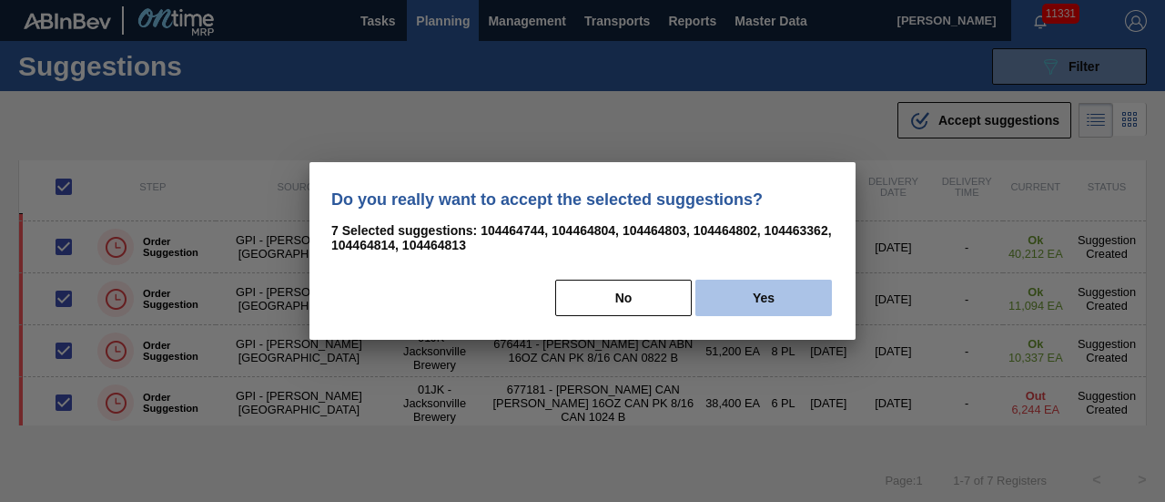
click at [687, 298] on button "Yes" at bounding box center [763, 297] width 137 height 36
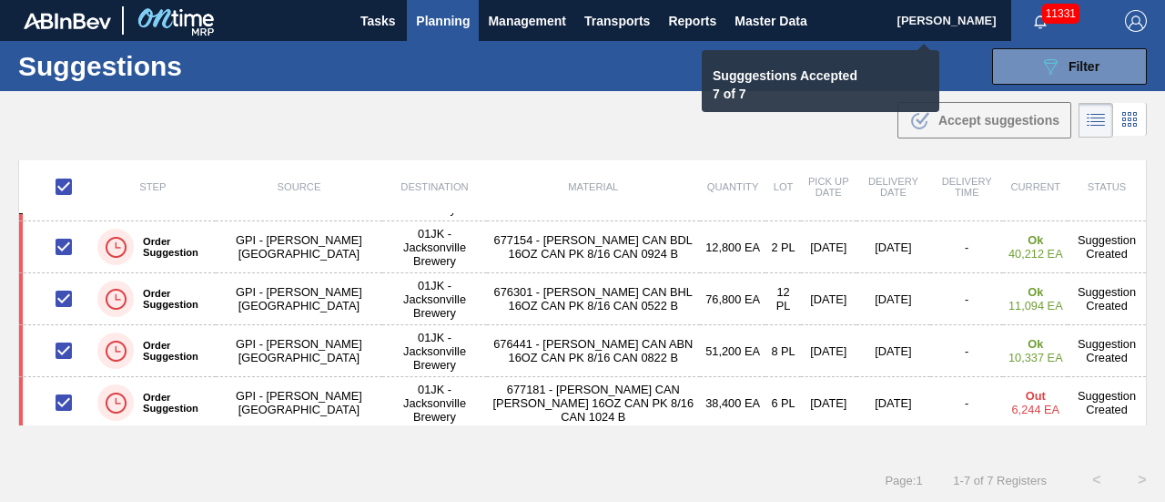
checkbox input "false"
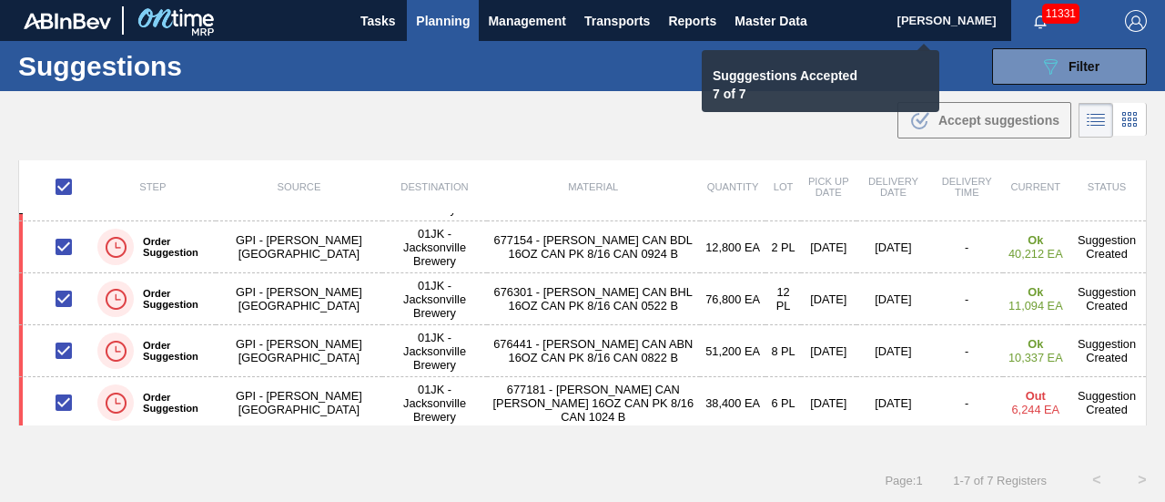
checkbox input "false"
